Goal: Information Seeking & Learning: Learn about a topic

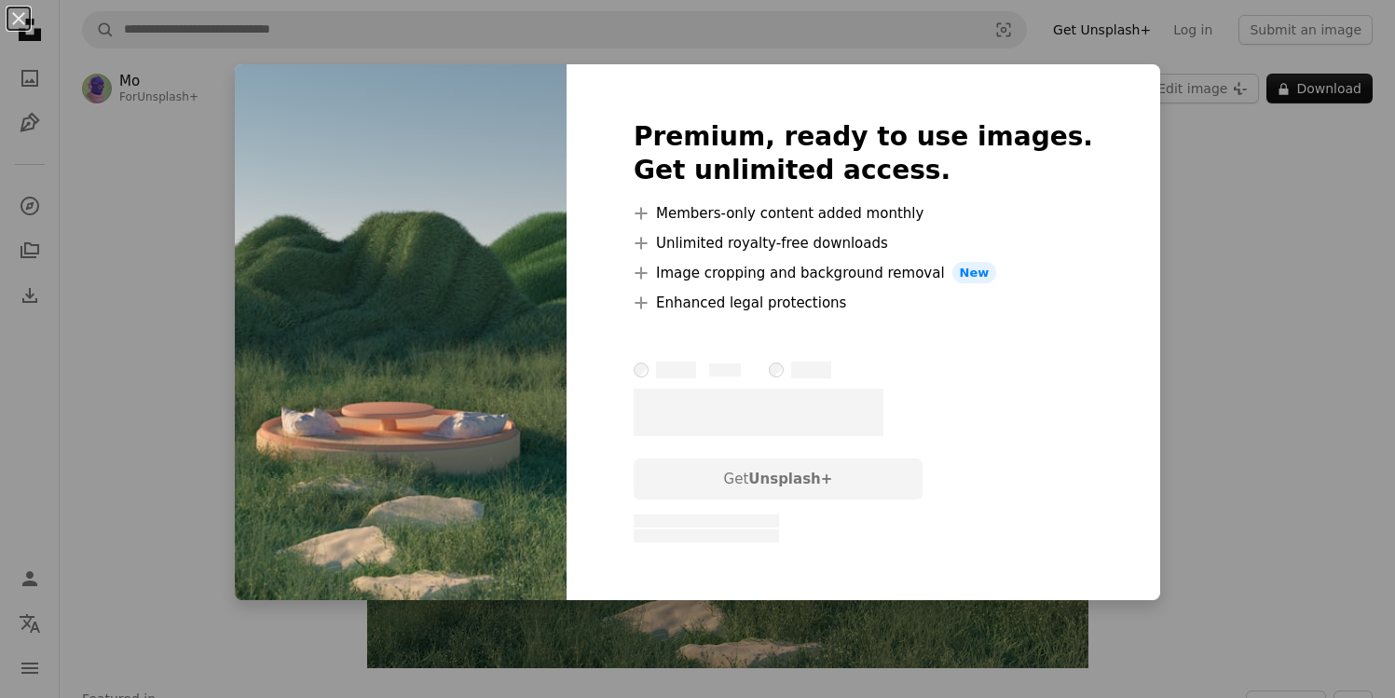
scroll to position [5, 0]
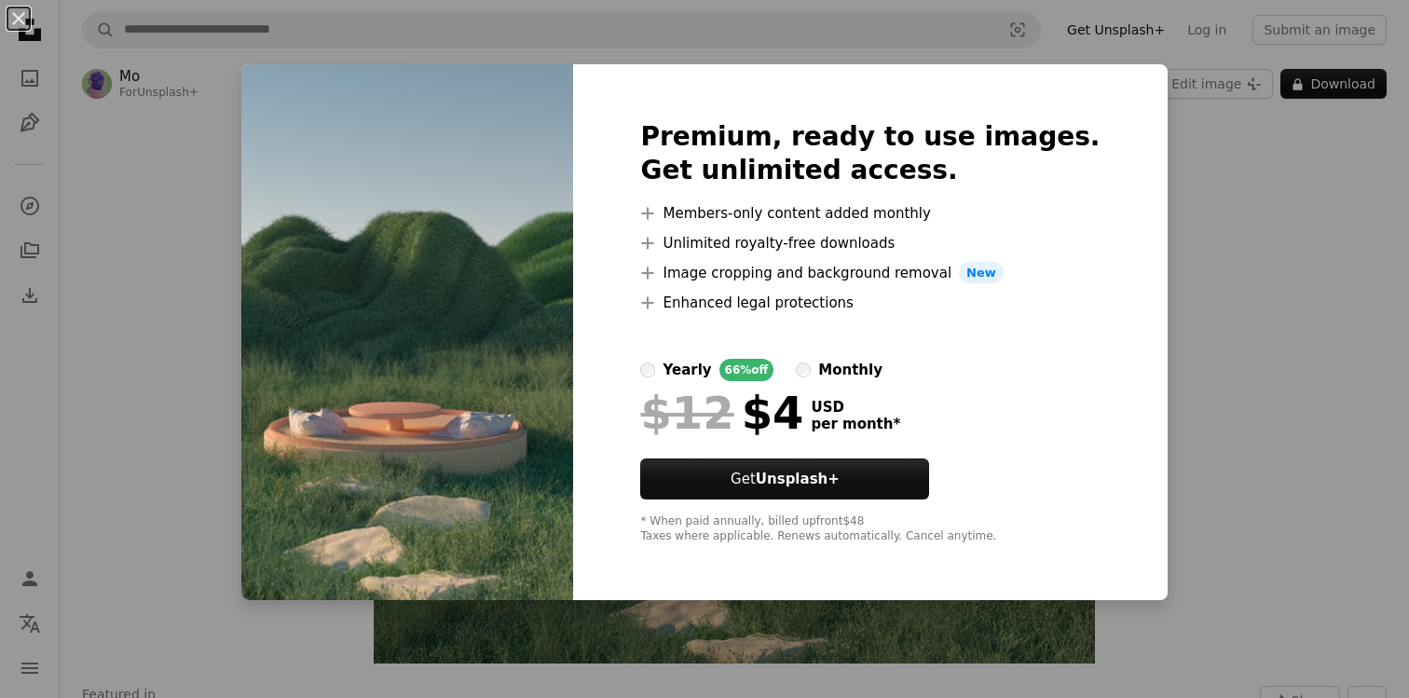
click at [1142, 405] on div "An X shape Premium, ready to use images. Get unlimited access. A plus sign Memb…" at bounding box center [704, 349] width 1409 height 698
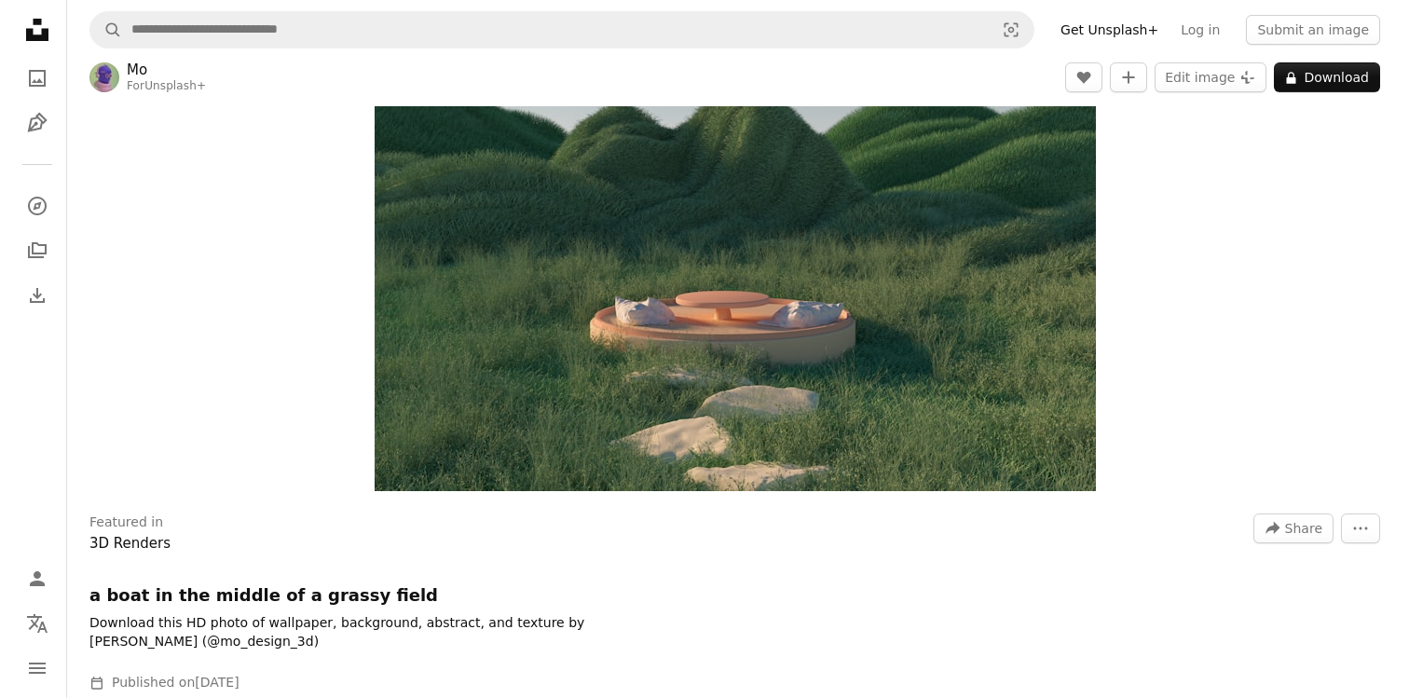
scroll to position [182, 0]
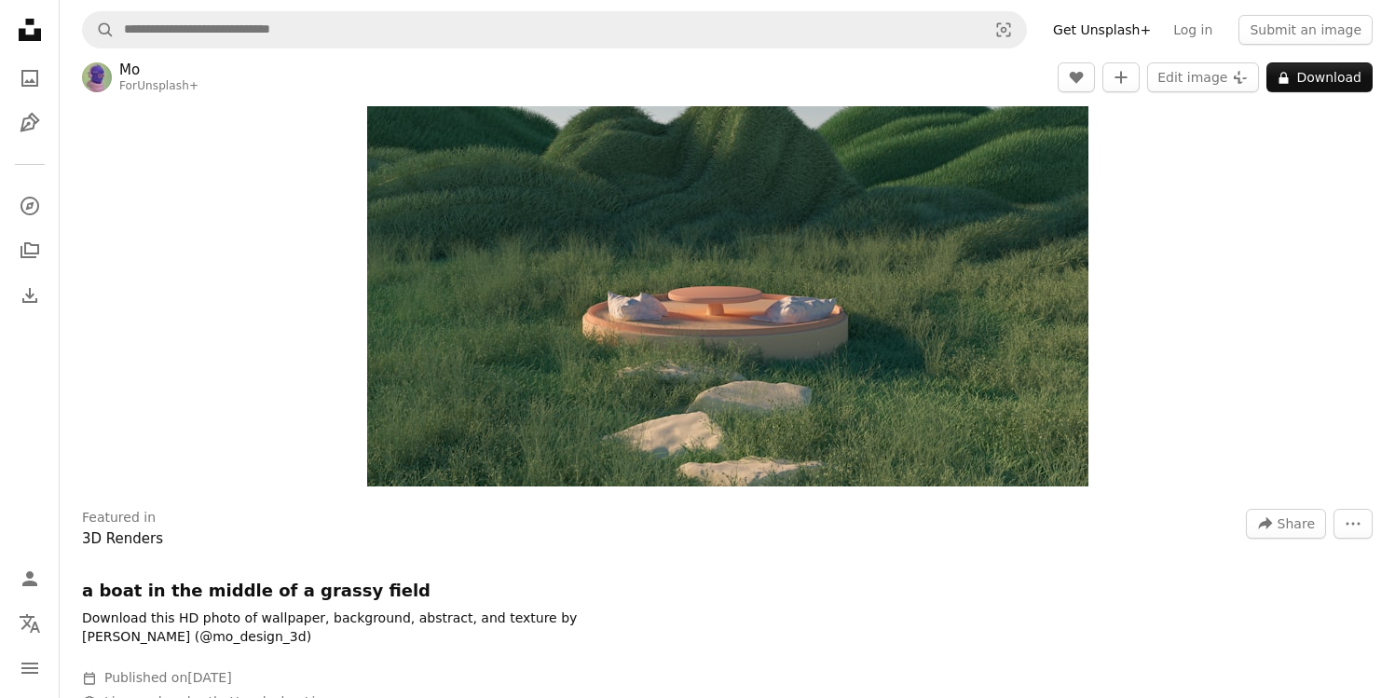
click at [800, 430] on img "Zoom in on this image" at bounding box center [727, 216] width 721 height 542
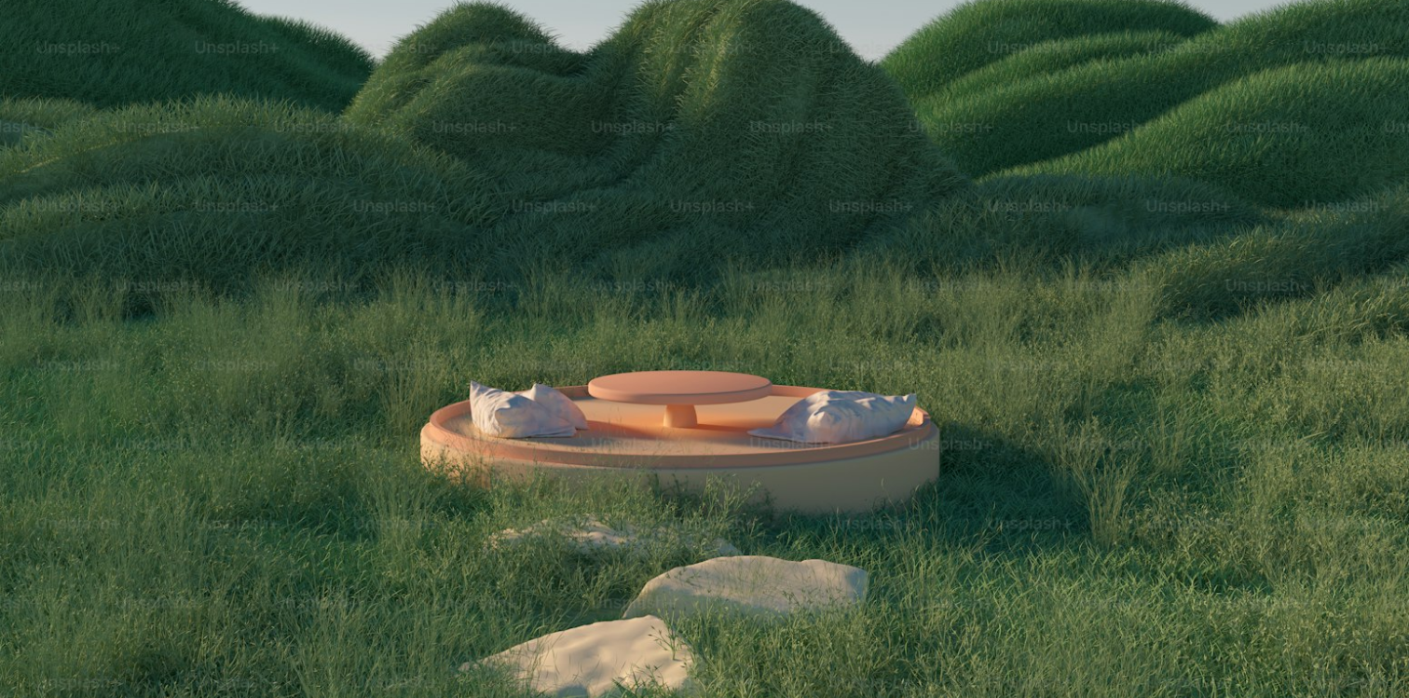
scroll to position [302, 0]
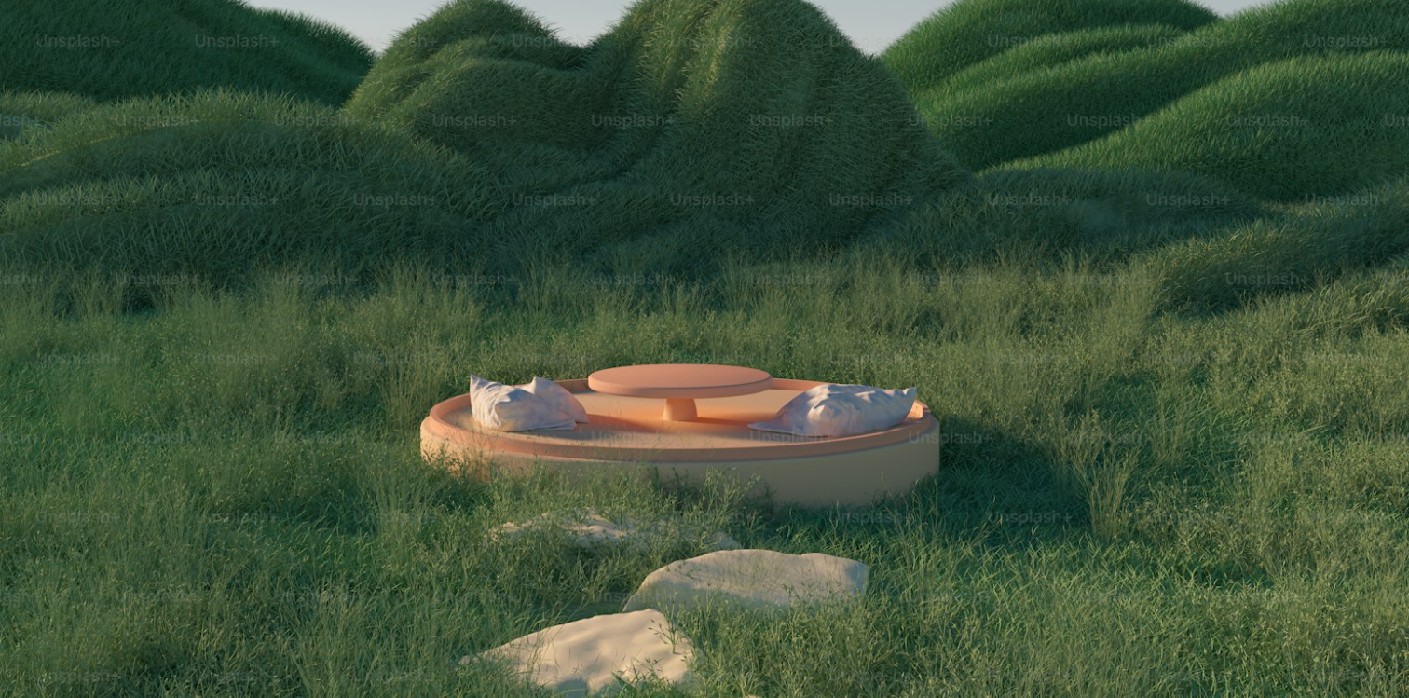
click at [800, 430] on img "Zoom out on this image" at bounding box center [704, 226] width 1411 height 1059
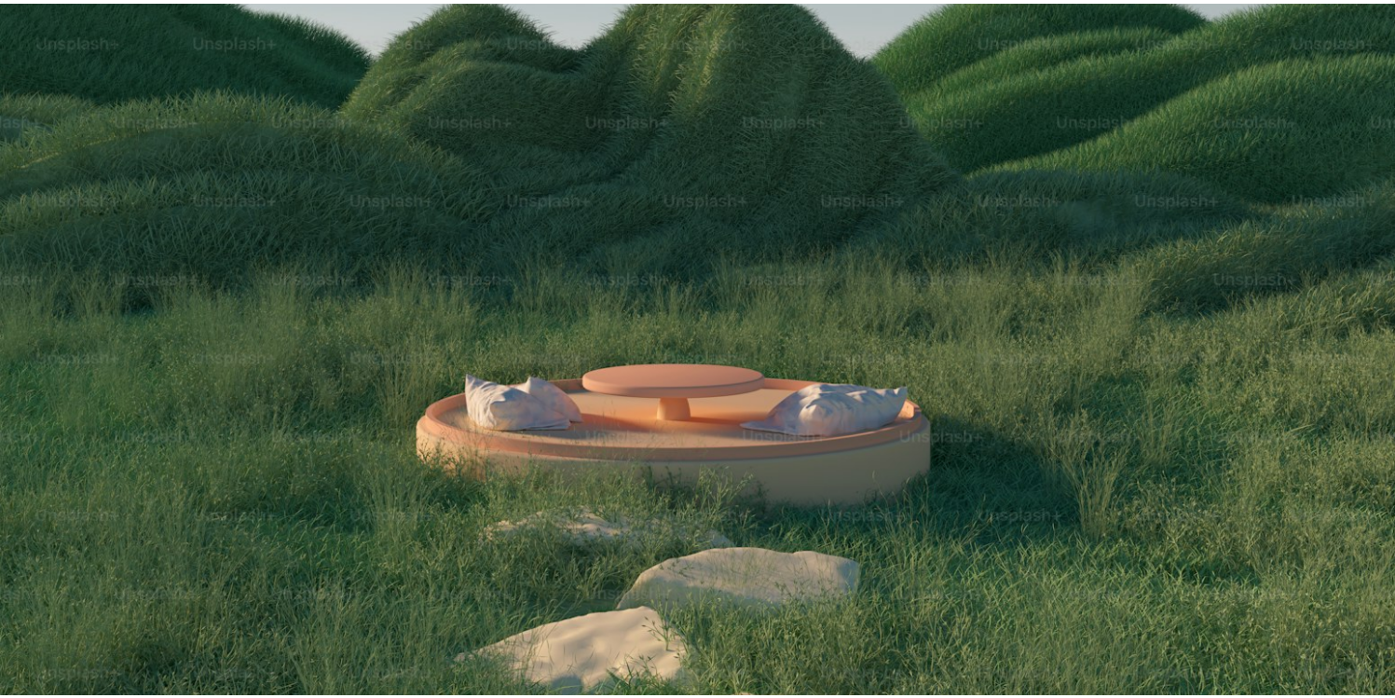
scroll to position [127, 0]
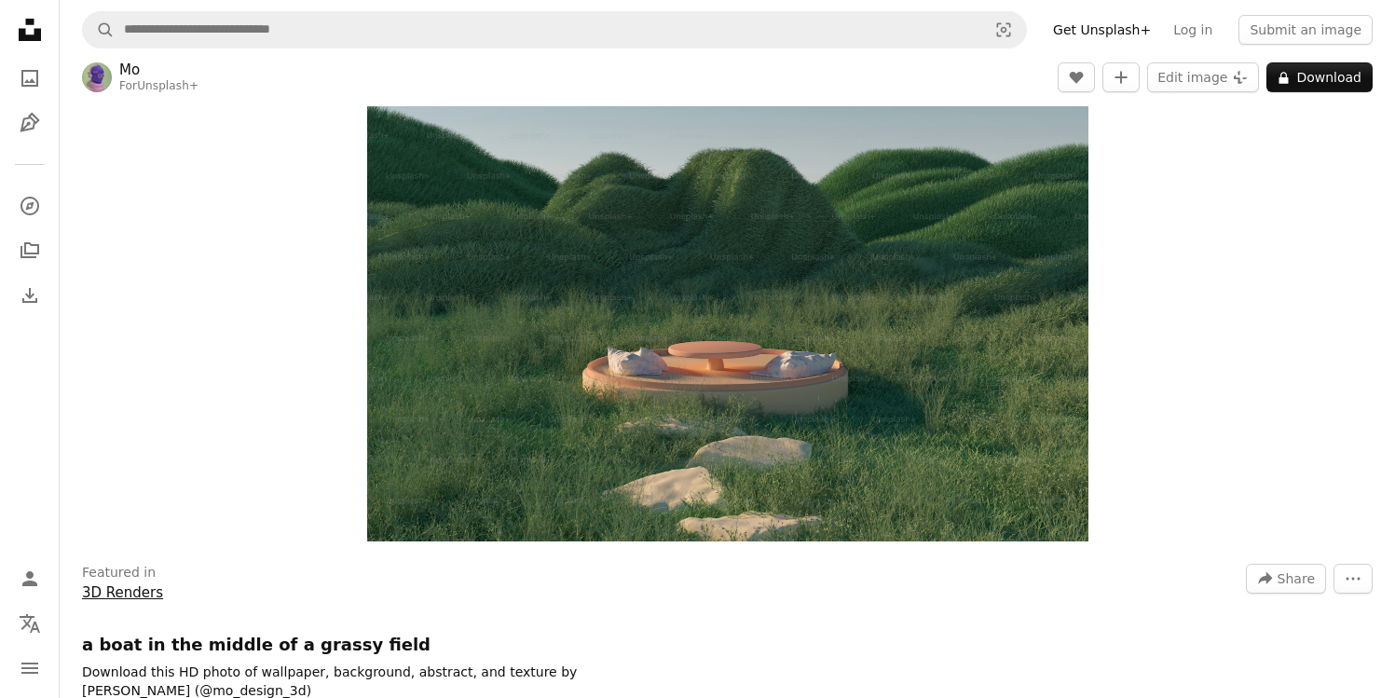
click at [112, 589] on link "3D Renders" at bounding box center [122, 592] width 81 height 17
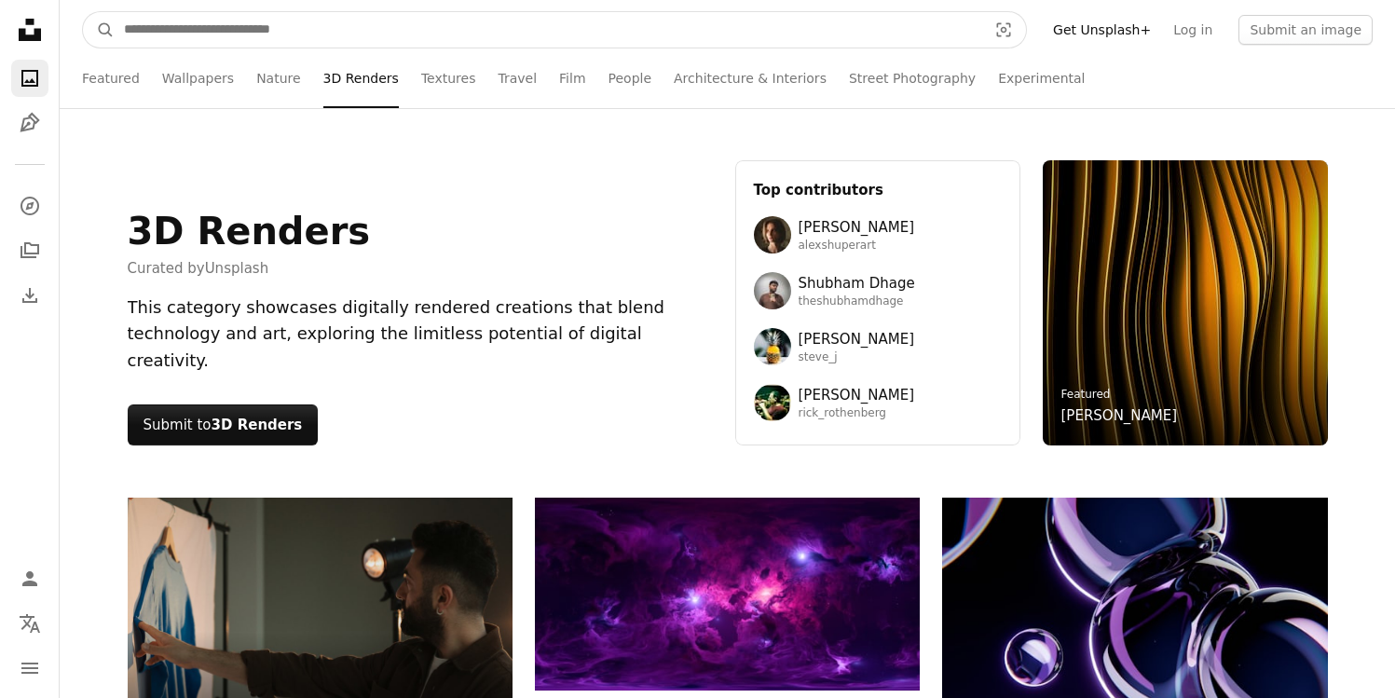
click at [256, 23] on input "Find visuals sitewide" at bounding box center [548, 29] width 867 height 35
type input "**********"
click at [83, 12] on button "A magnifying glass" at bounding box center [99, 29] width 32 height 35
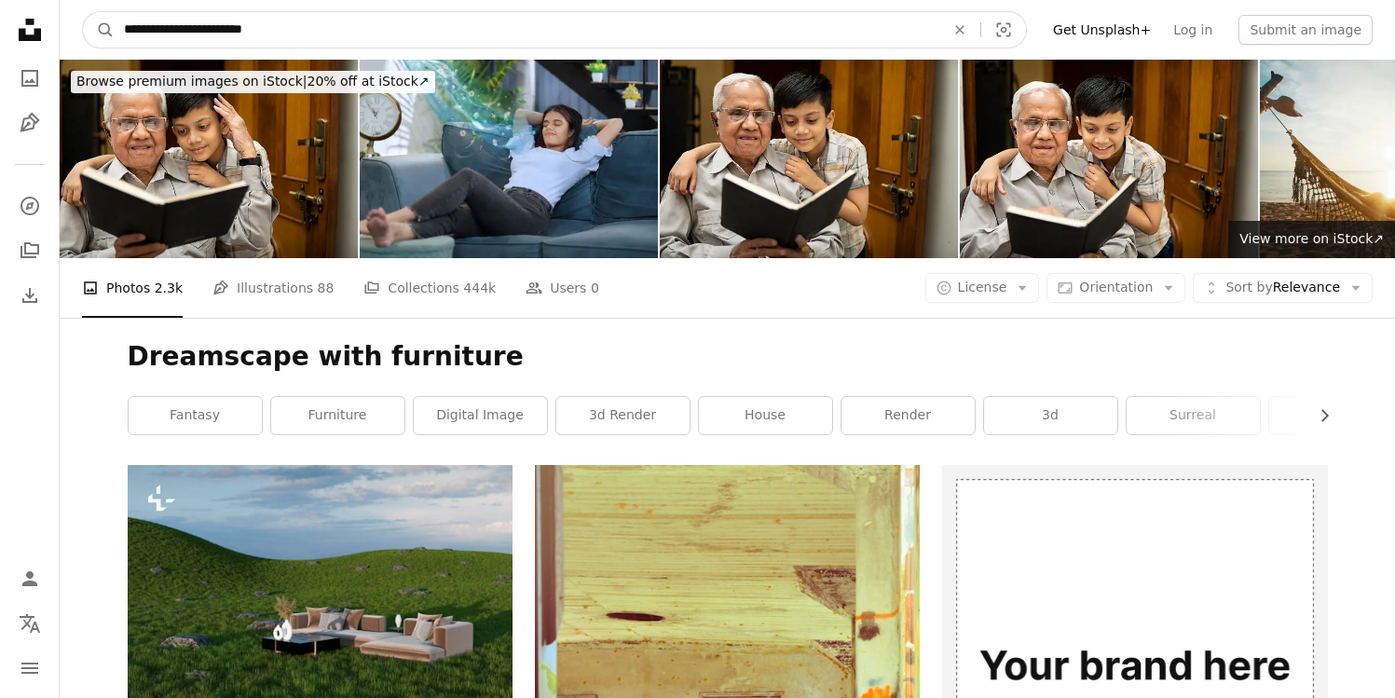
drag, startPoint x: 194, startPoint y: 31, endPoint x: 1, endPoint y: 21, distance: 193.2
type input "**********"
click button "A magnifying glass" at bounding box center [99, 29] width 32 height 35
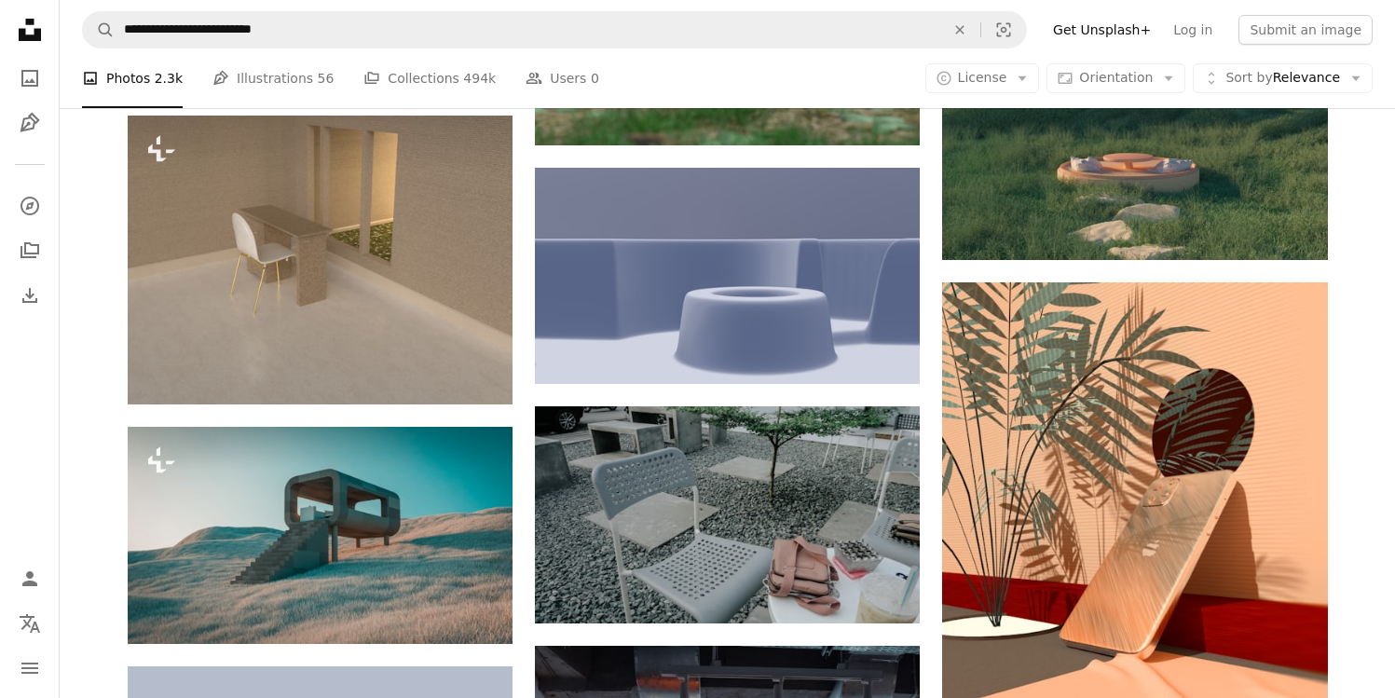
scroll to position [1354, 0]
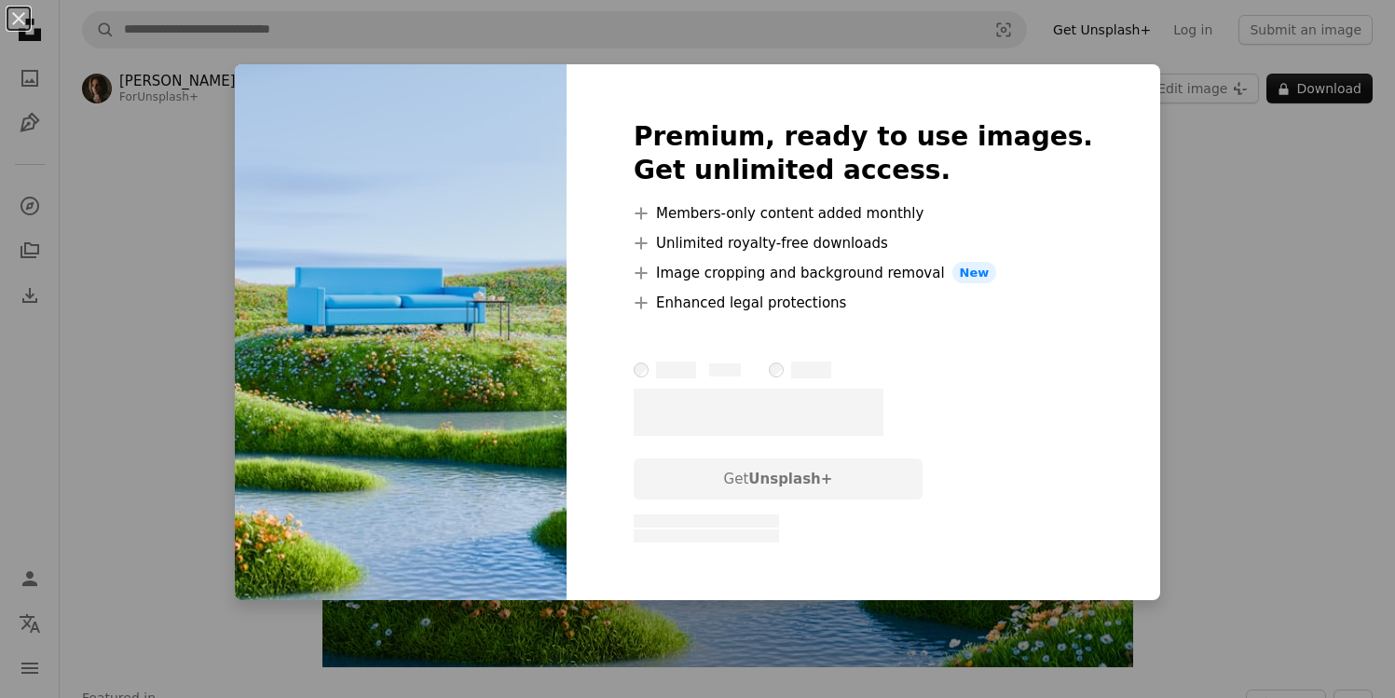
scroll to position [126, 0]
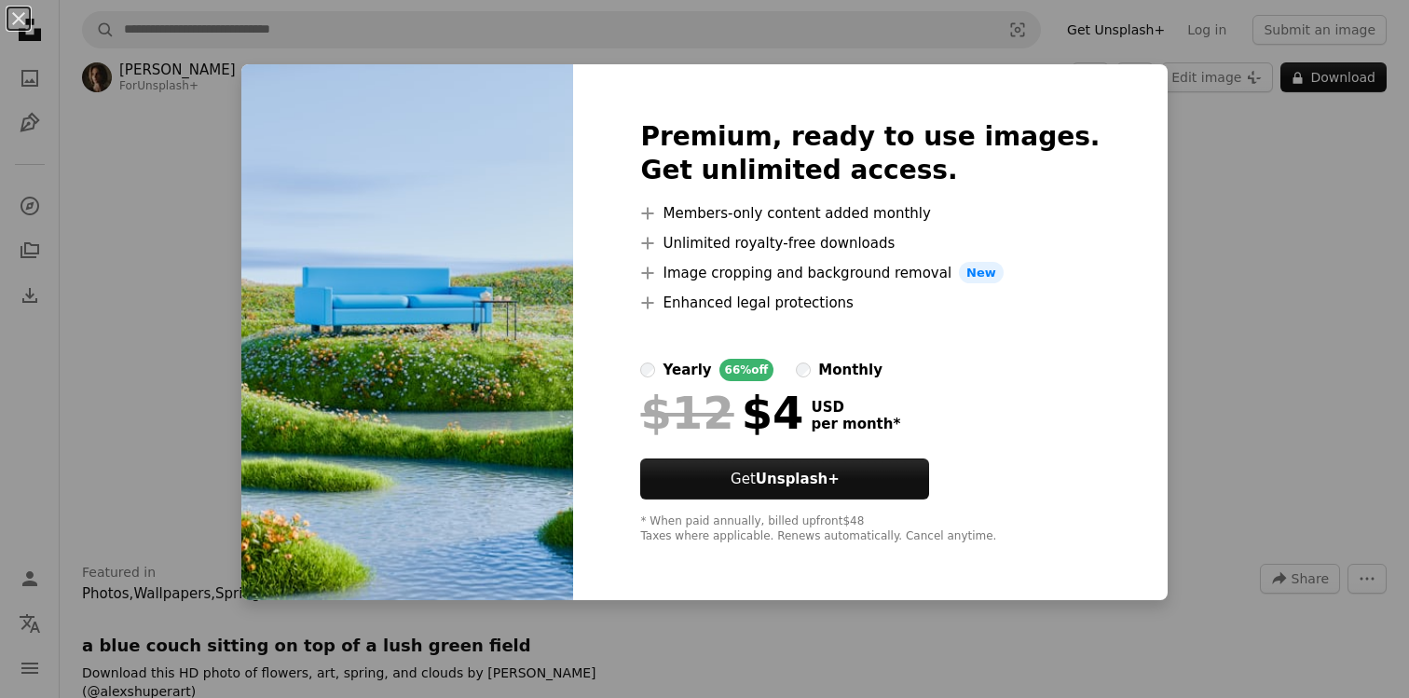
click at [1207, 183] on div "An X shape Premium, ready to use images. Get unlimited access. A plus sign Memb…" at bounding box center [704, 349] width 1409 height 698
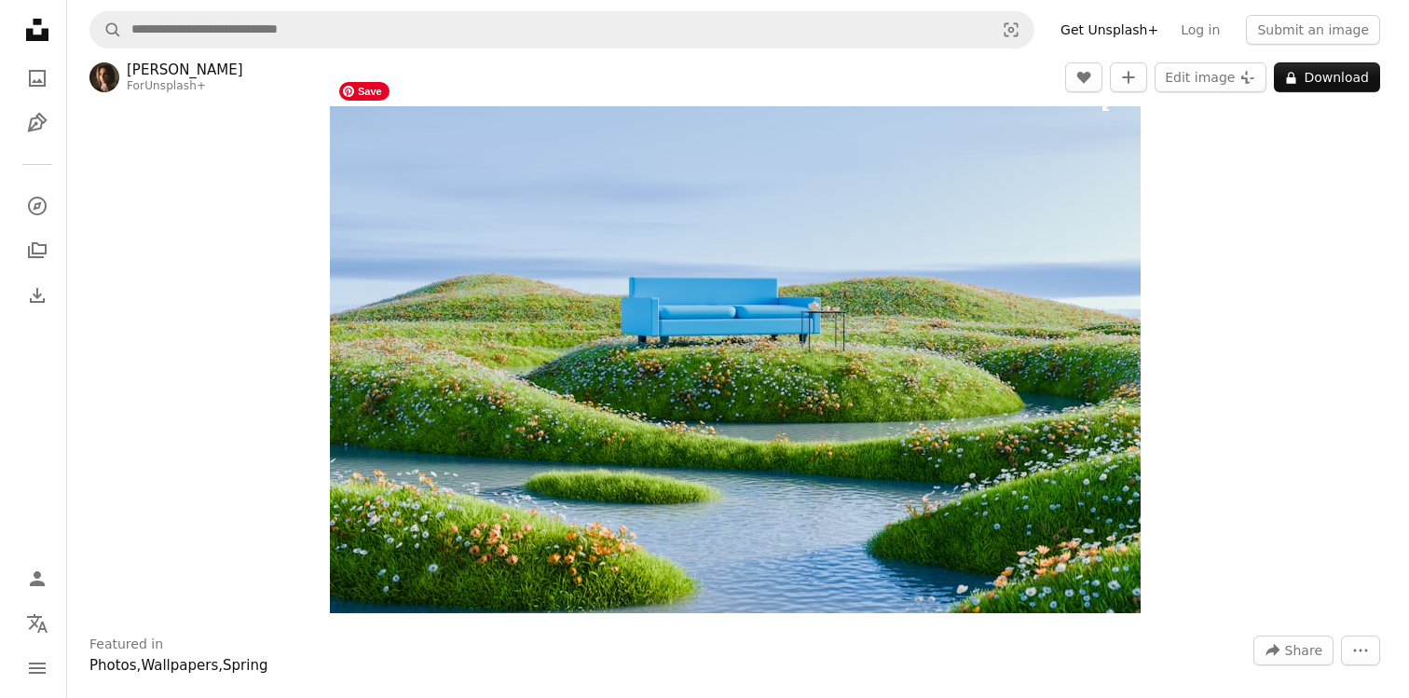
scroll to position [51, 0]
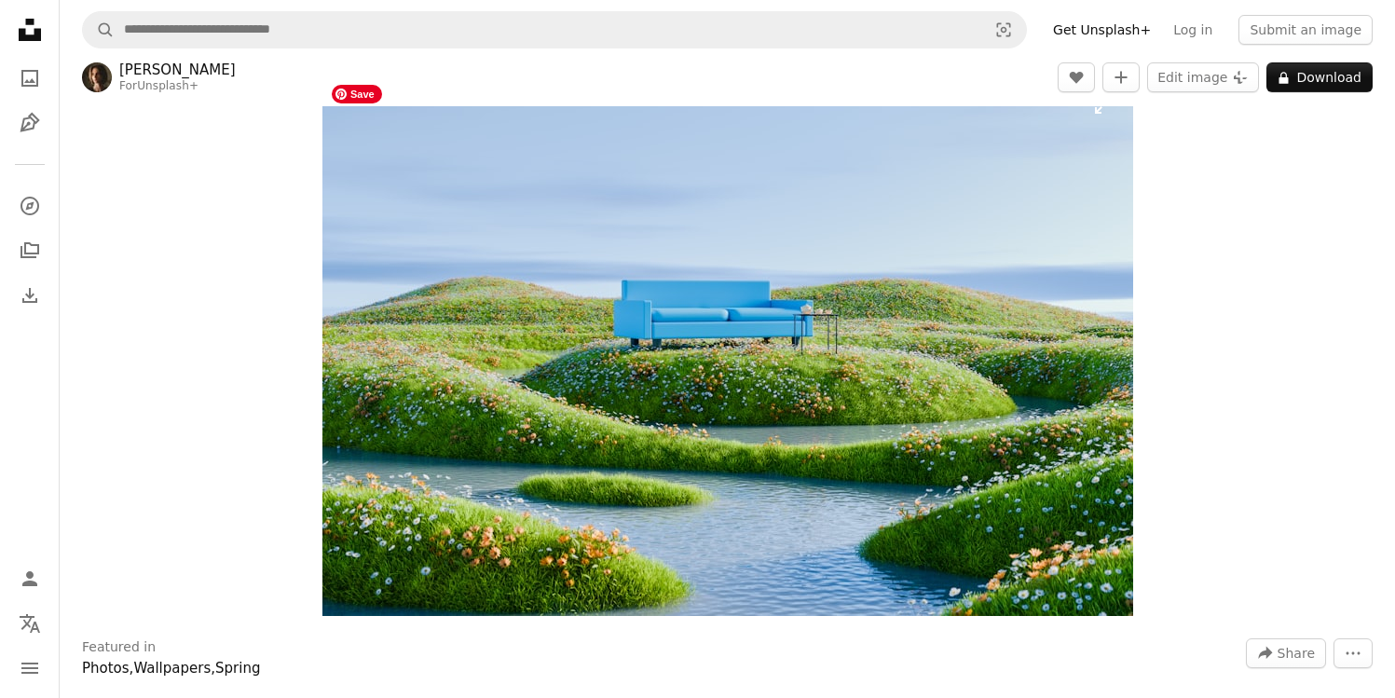
click at [912, 279] on img "Zoom in on this image" at bounding box center [728, 346] width 811 height 541
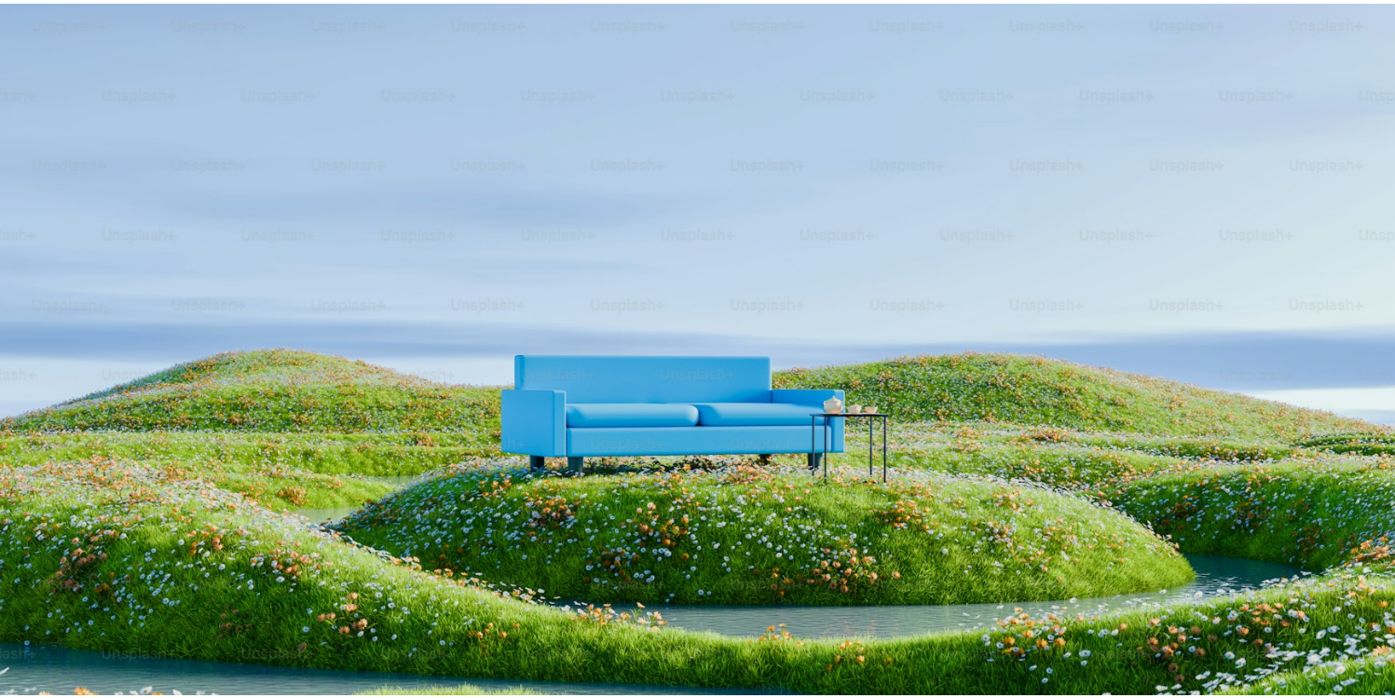
scroll to position [112, 0]
